Goal: Check status: Check status

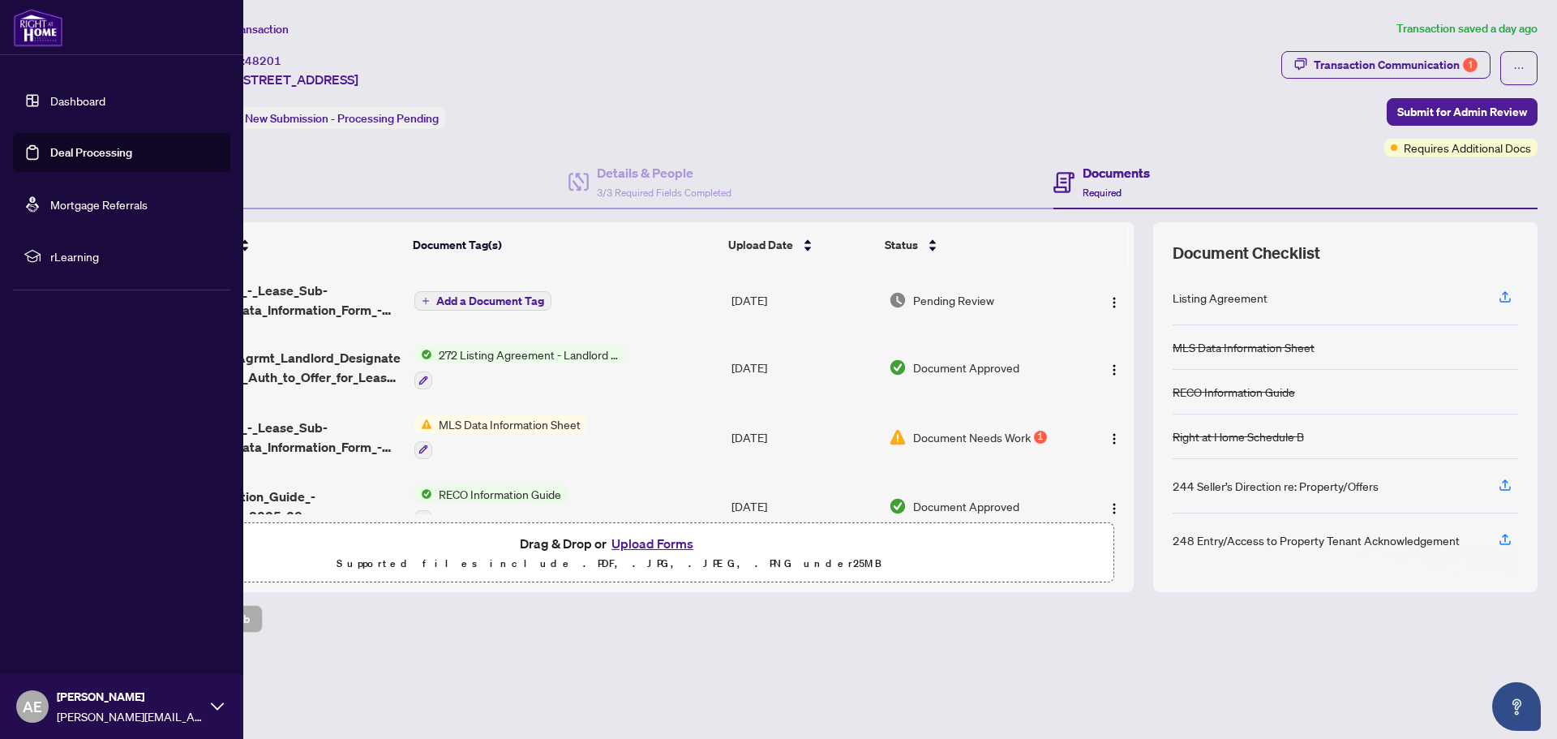
click at [58, 96] on link "Dashboard" at bounding box center [77, 100] width 55 height 15
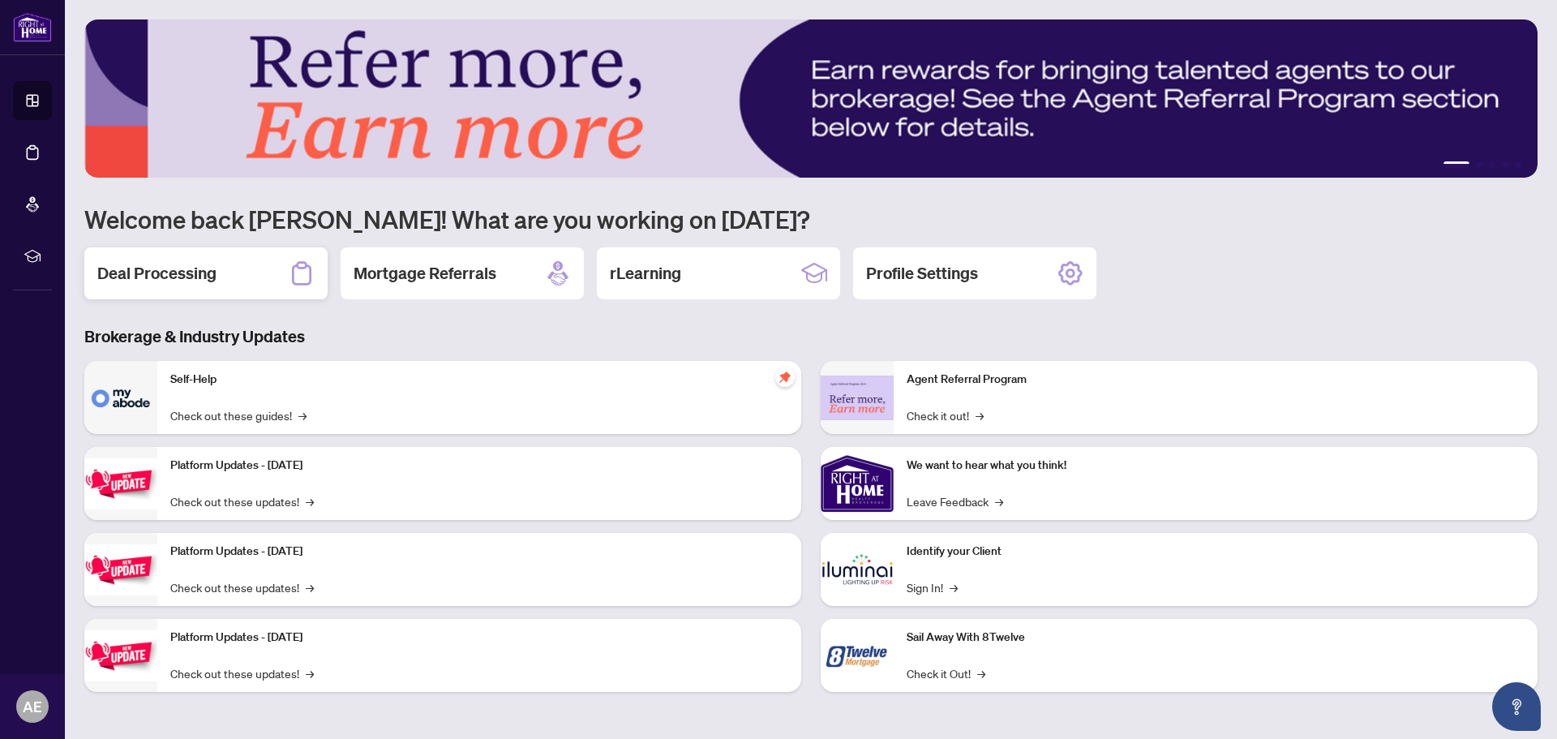
click at [146, 268] on h2 "Deal Processing" at bounding box center [156, 273] width 119 height 23
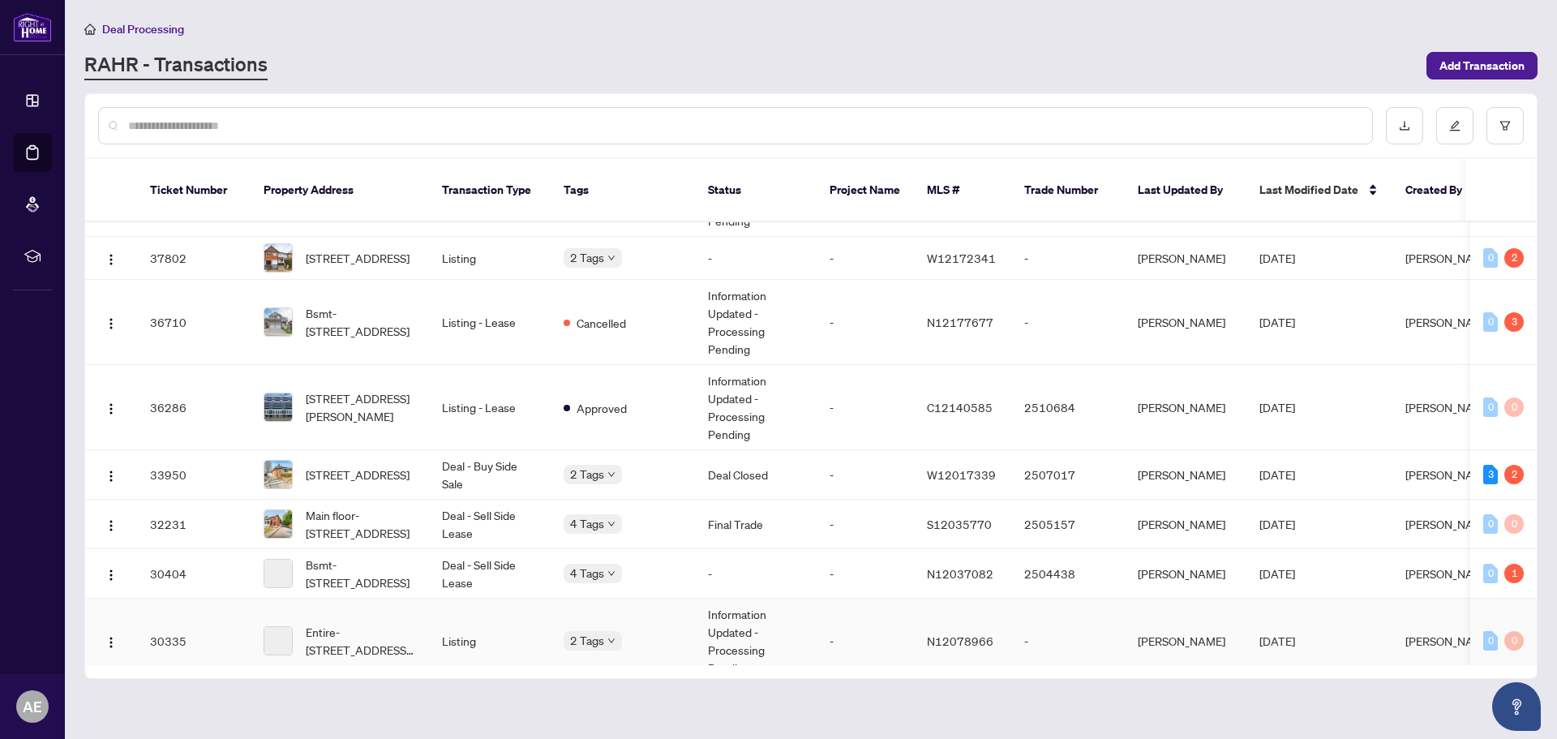
scroll to position [1227, 0]
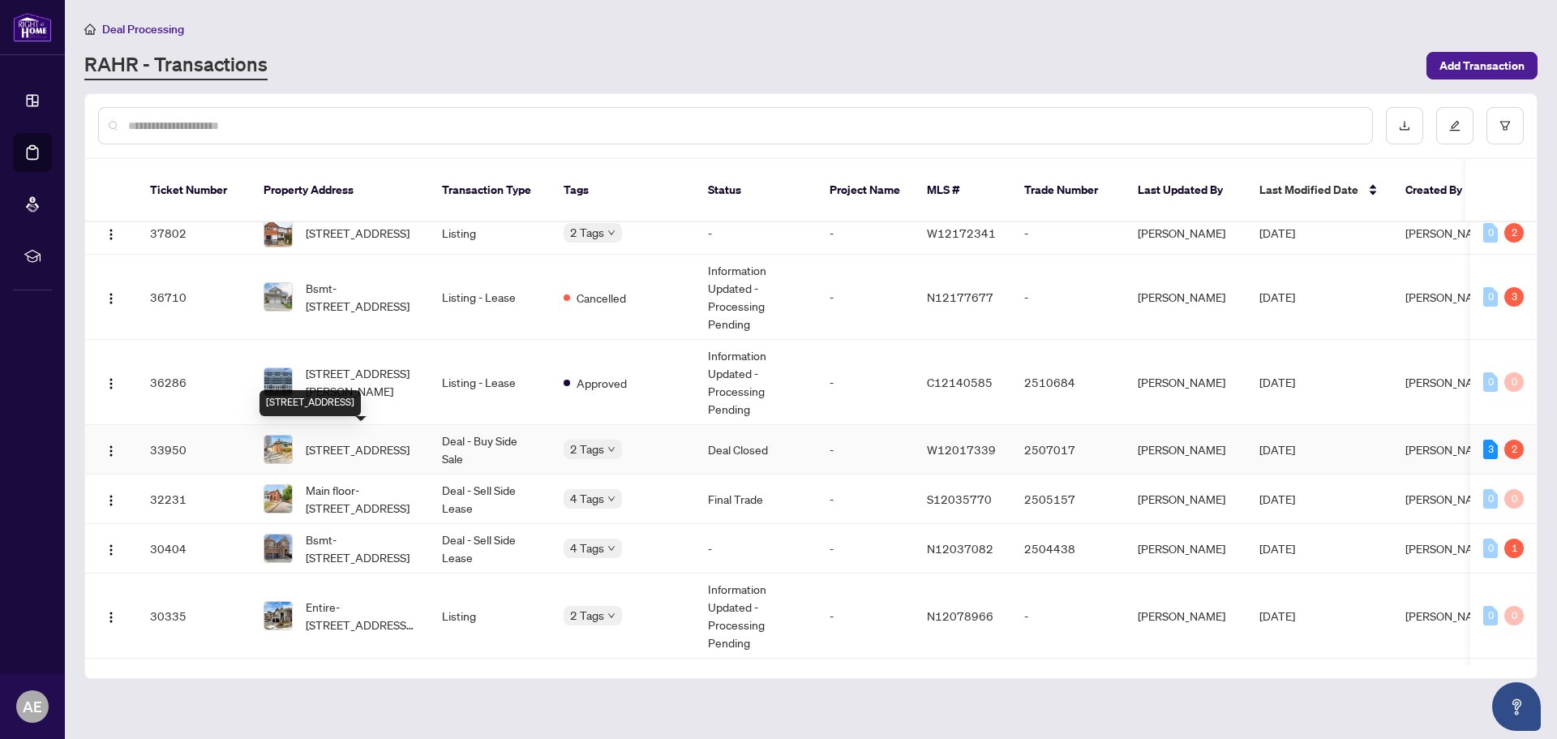
click at [340, 440] on span "[STREET_ADDRESS]" at bounding box center [358, 449] width 104 height 18
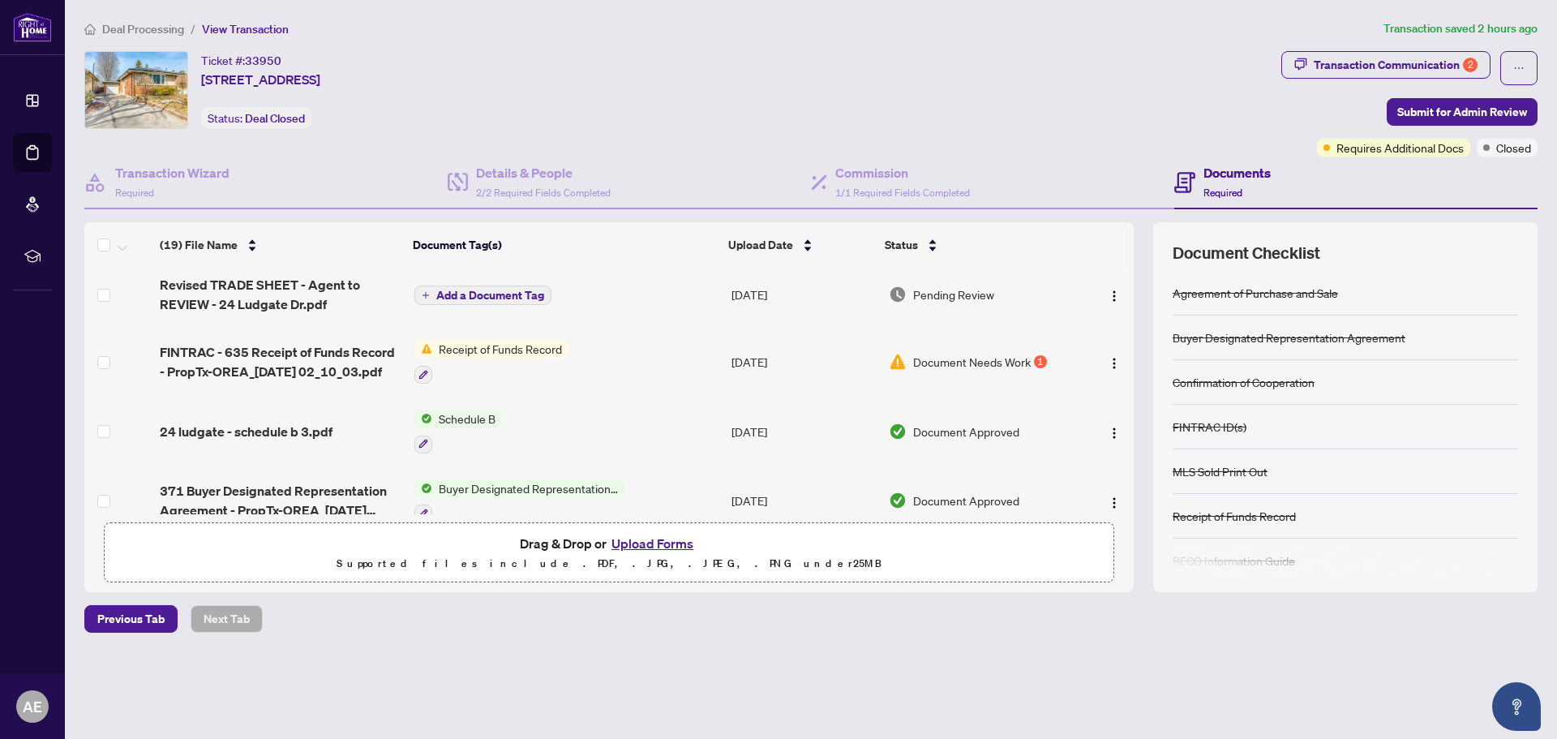
scroll to position [162, 0]
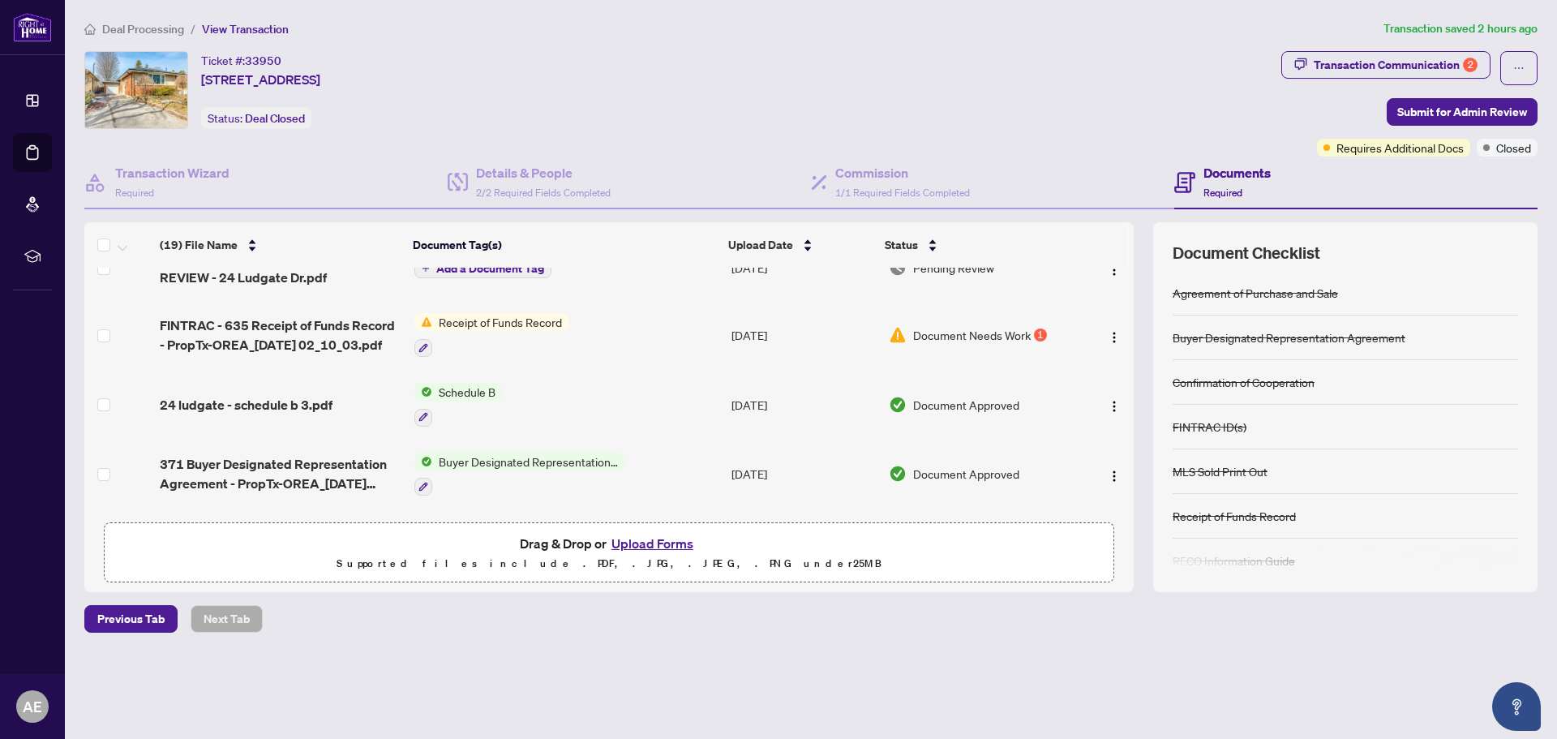
click at [969, 336] on span "Document Needs Work" at bounding box center [972, 335] width 118 height 18
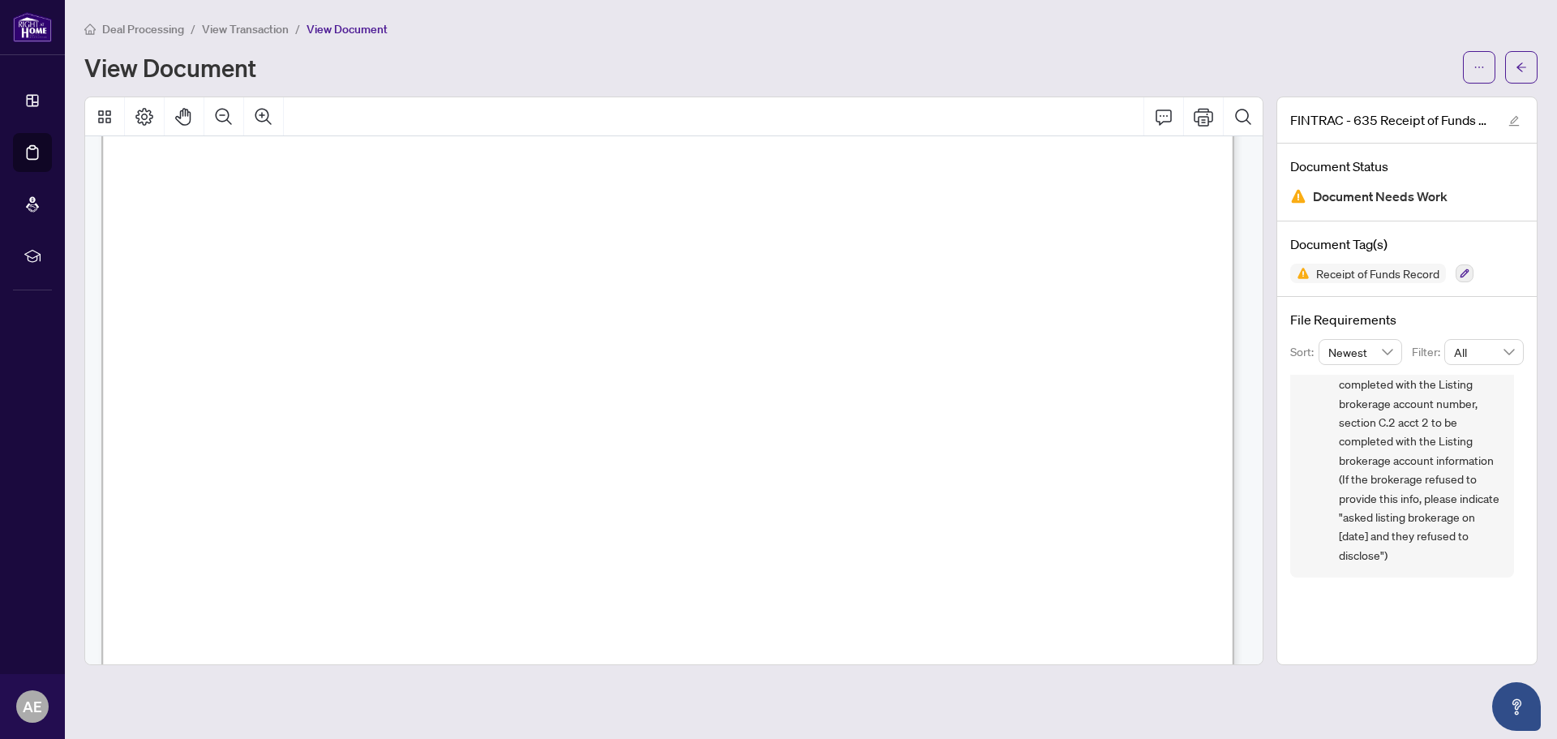
scroll to position [324, 0]
